Goal: Information Seeking & Learning: Learn about a topic

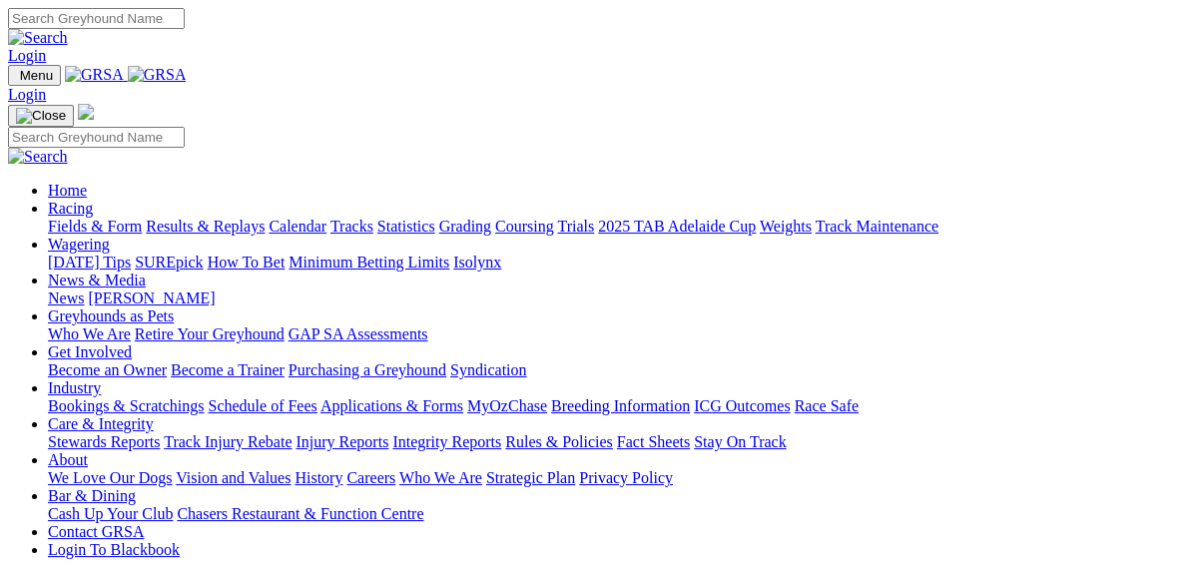
click at [203, 253] on link "SUREpick" at bounding box center [169, 261] width 68 height 17
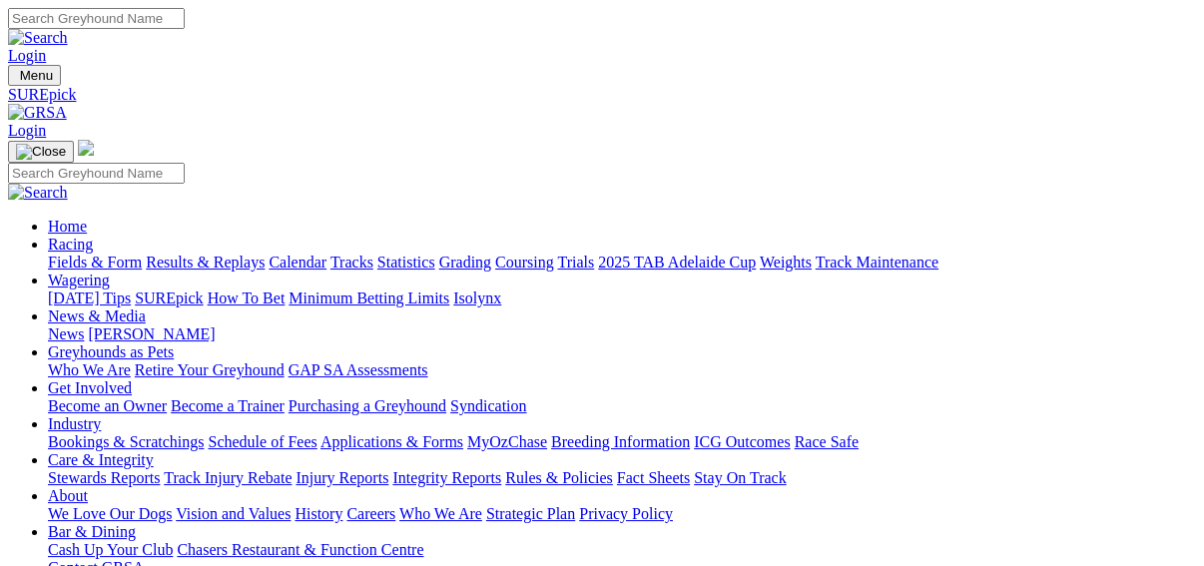
click at [131, 289] on link "[DATE] Tips" at bounding box center [89, 297] width 83 height 17
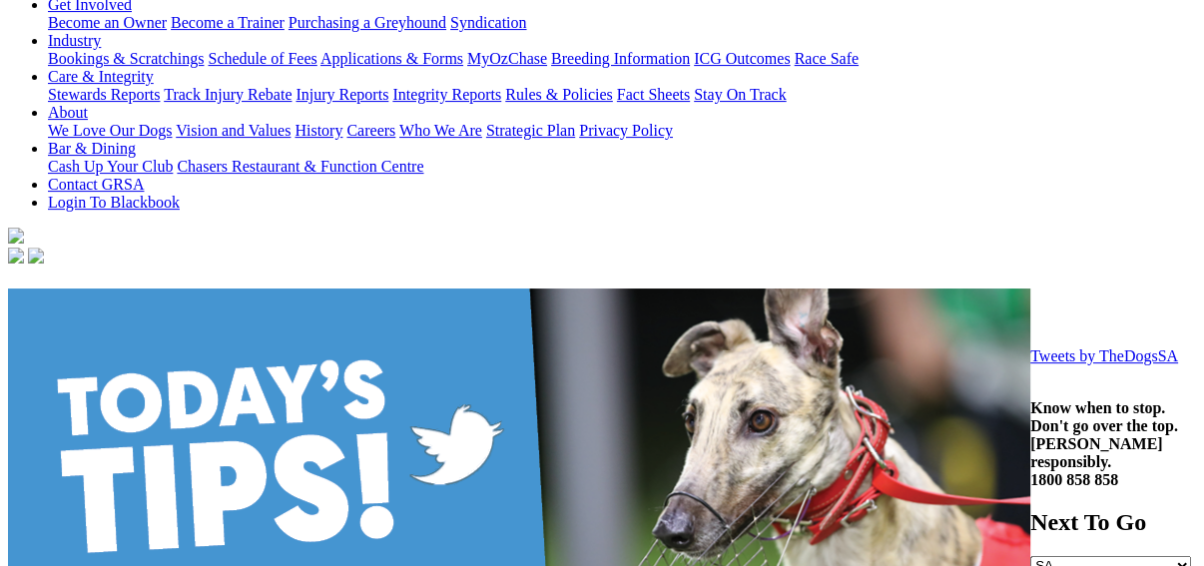
scroll to position [240, 0]
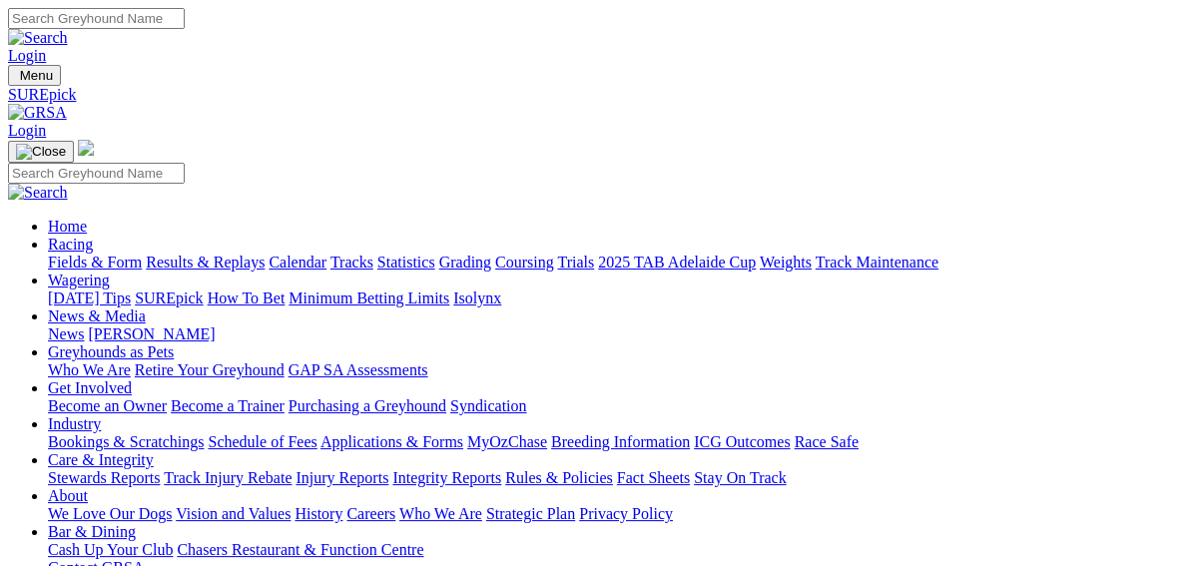
click at [51, 253] on link "Fields & Form" at bounding box center [95, 261] width 94 height 17
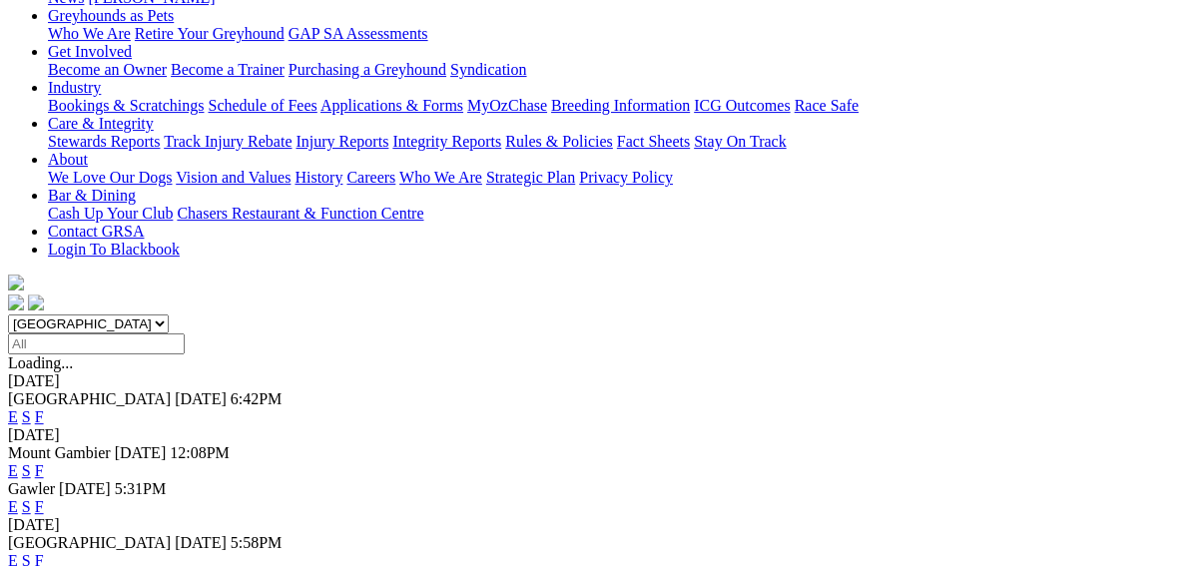
scroll to position [559, 0]
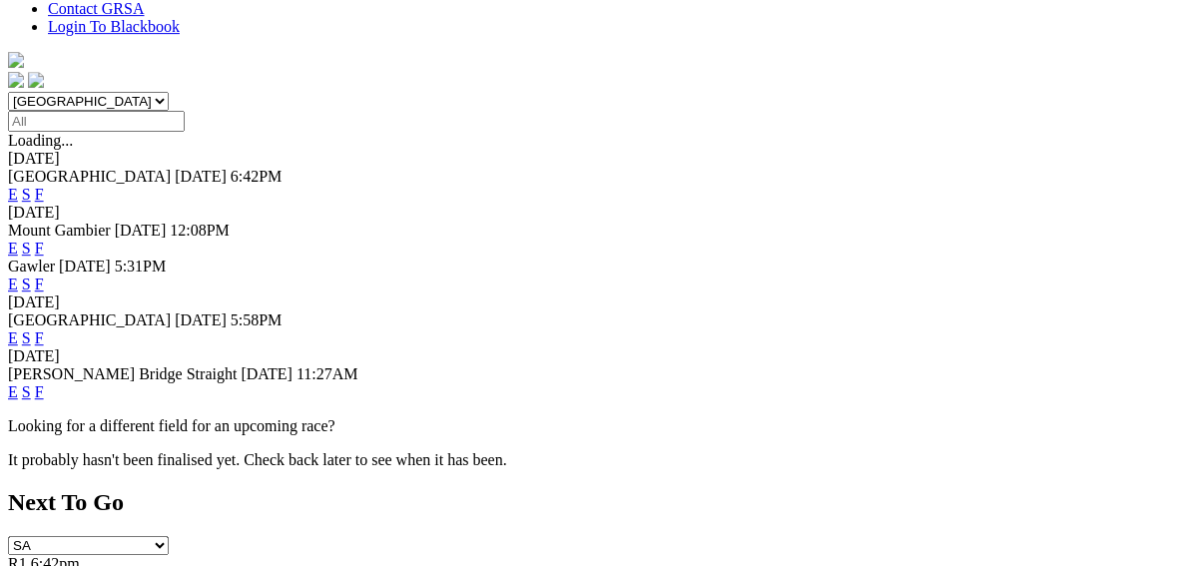
click at [44, 383] on link "F" at bounding box center [39, 391] width 9 height 17
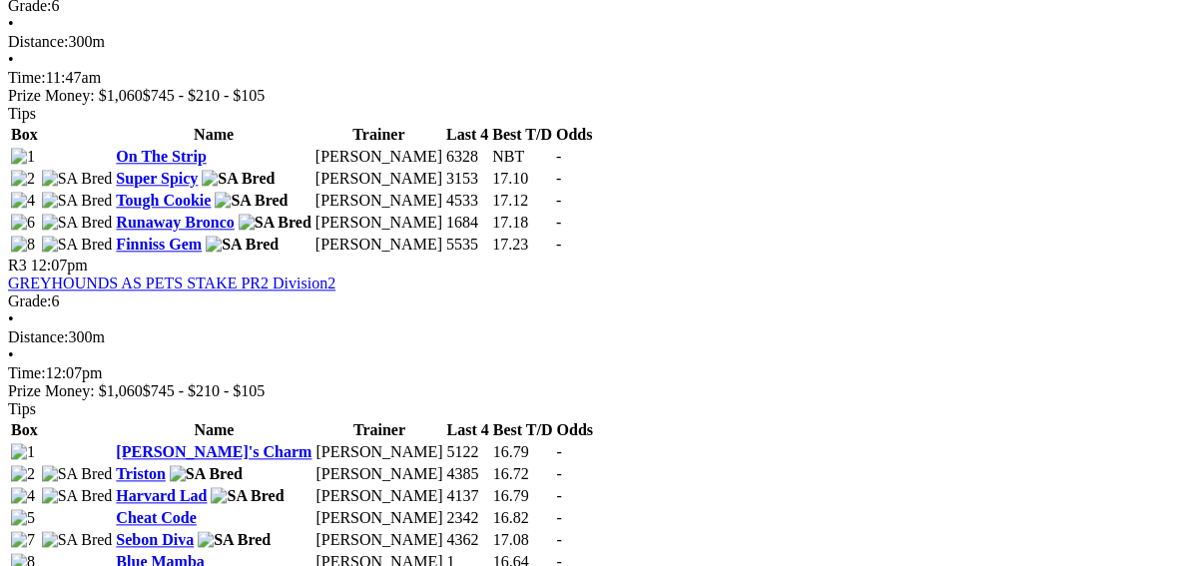
scroll to position [1597, 0]
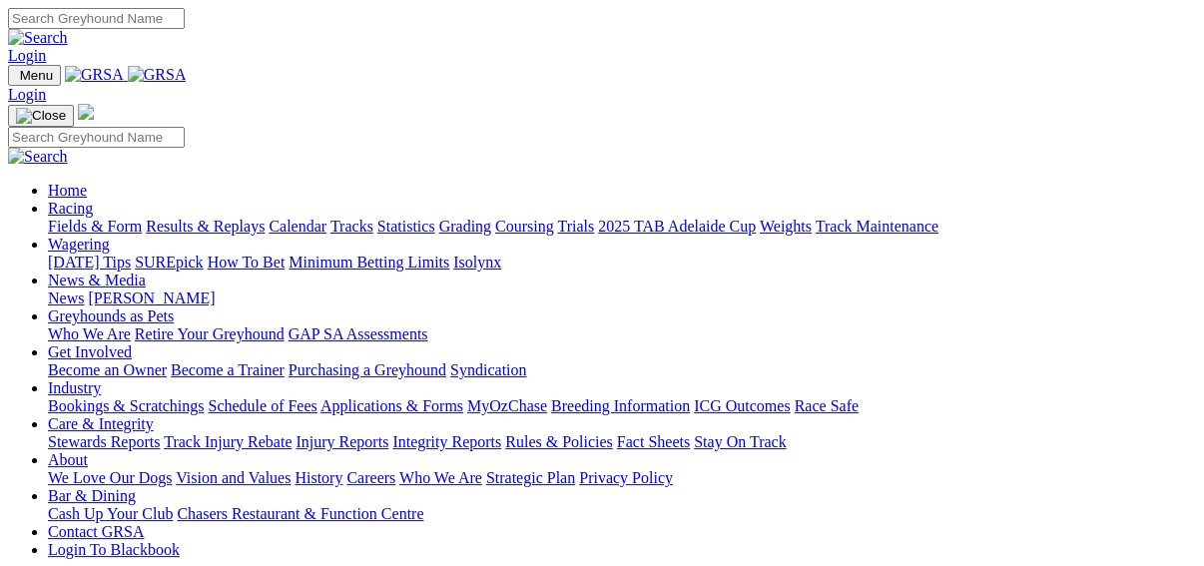
click at [203, 253] on link "SUREpick" at bounding box center [169, 261] width 68 height 17
